Goal: Information Seeking & Learning: Learn about a topic

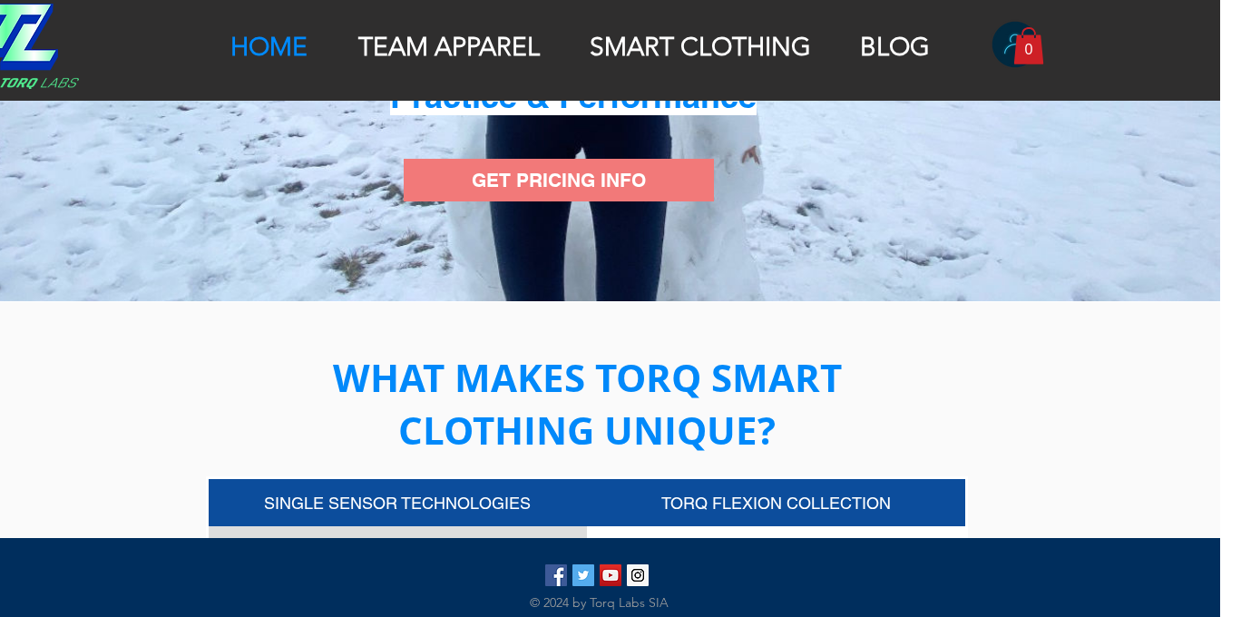
scroll to position [373, 21]
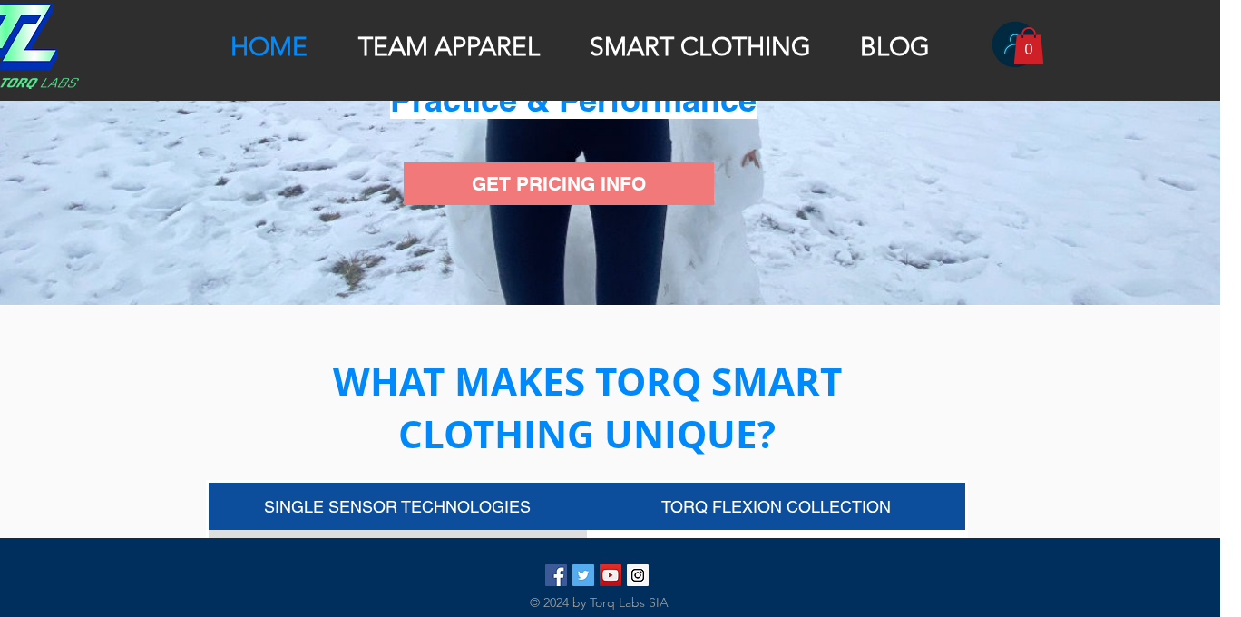
click at [553, 179] on span "GET PRICING INFO" at bounding box center [559, 184] width 174 height 26
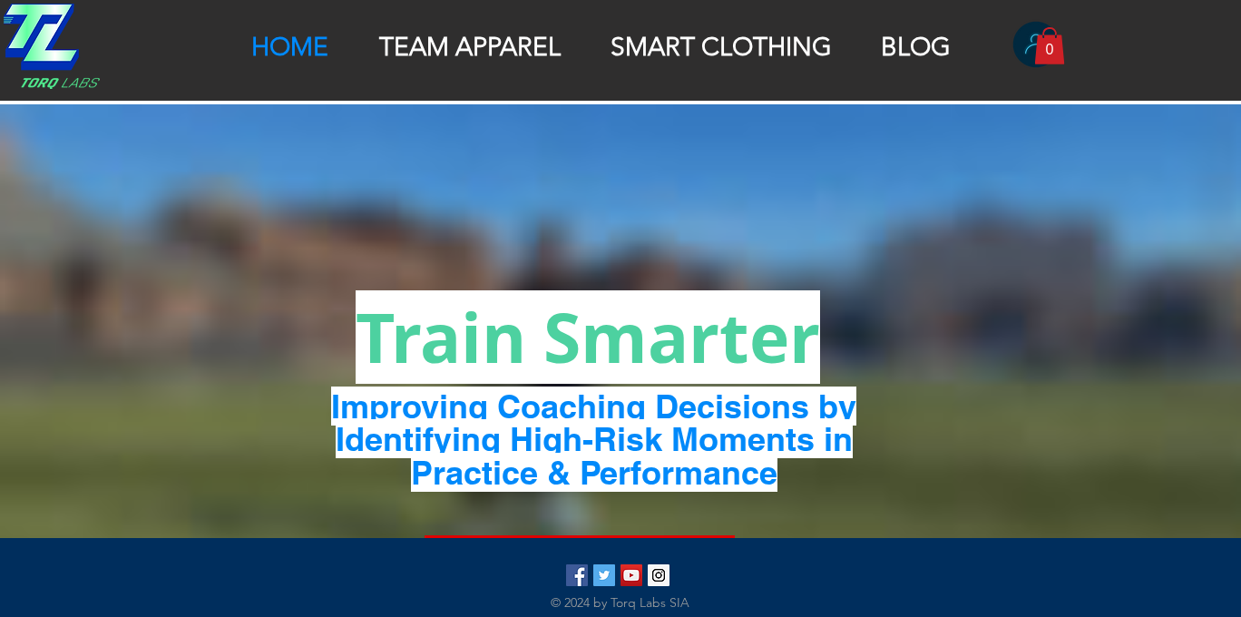
click at [673, 65] on div at bounding box center [620, 50] width 1241 height 101
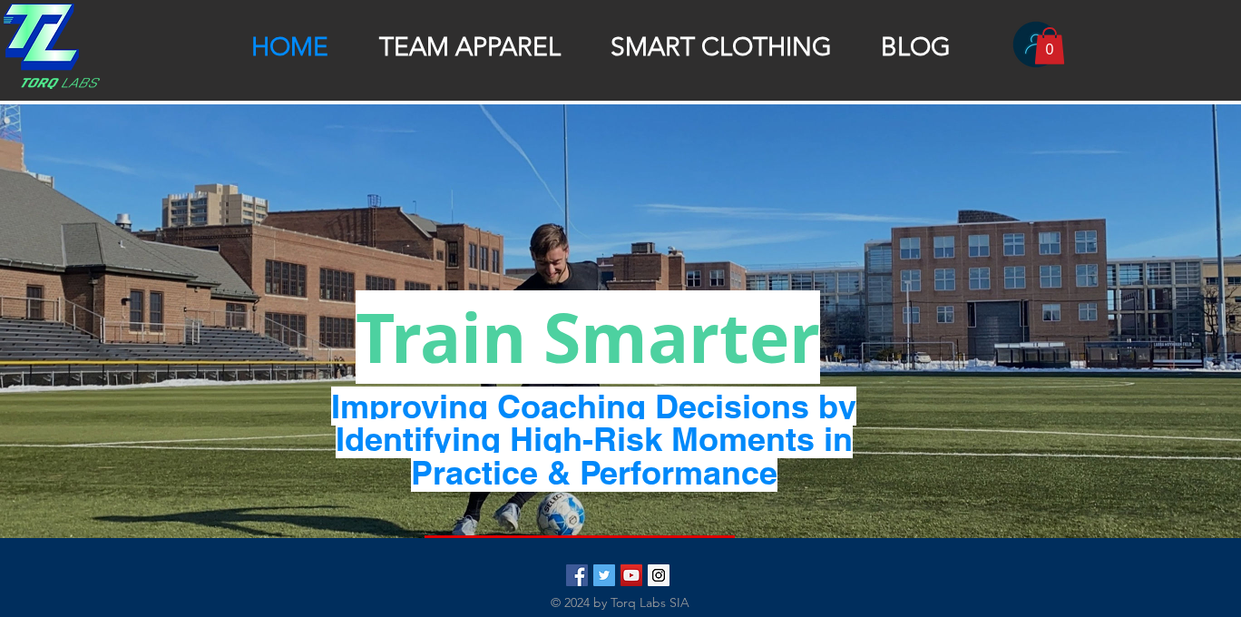
click at [719, 41] on p "SMART CLOTHING" at bounding box center [722, 47] width 240 height 31
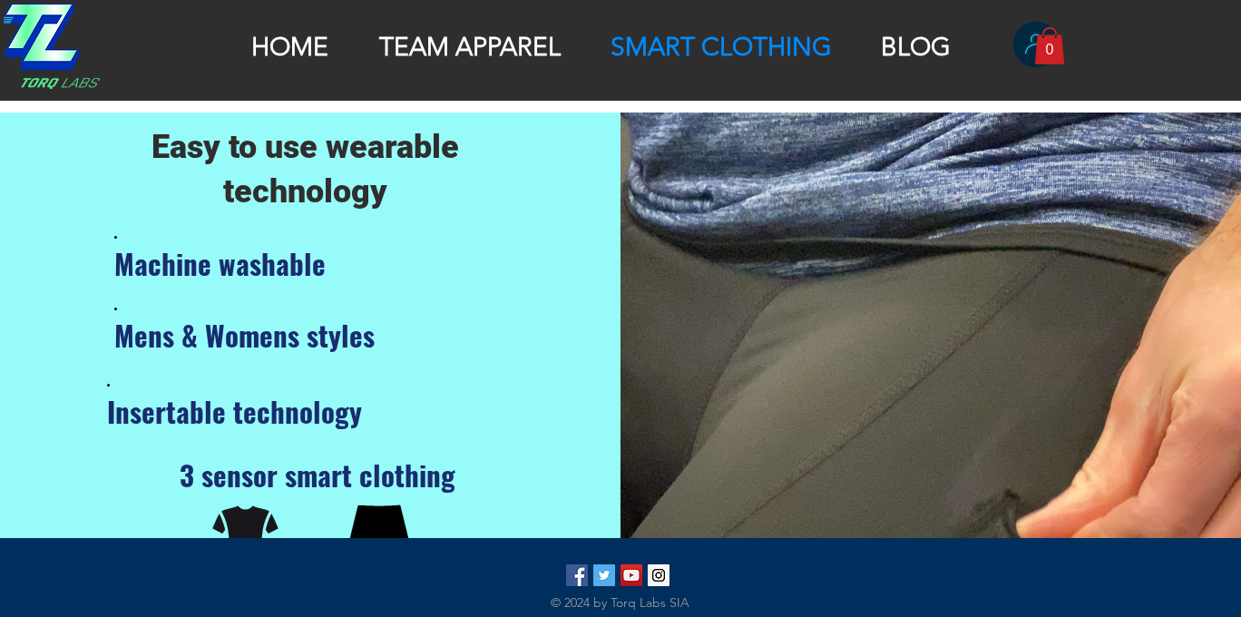
scroll to position [2187, 0]
